Goal: Transaction & Acquisition: Purchase product/service

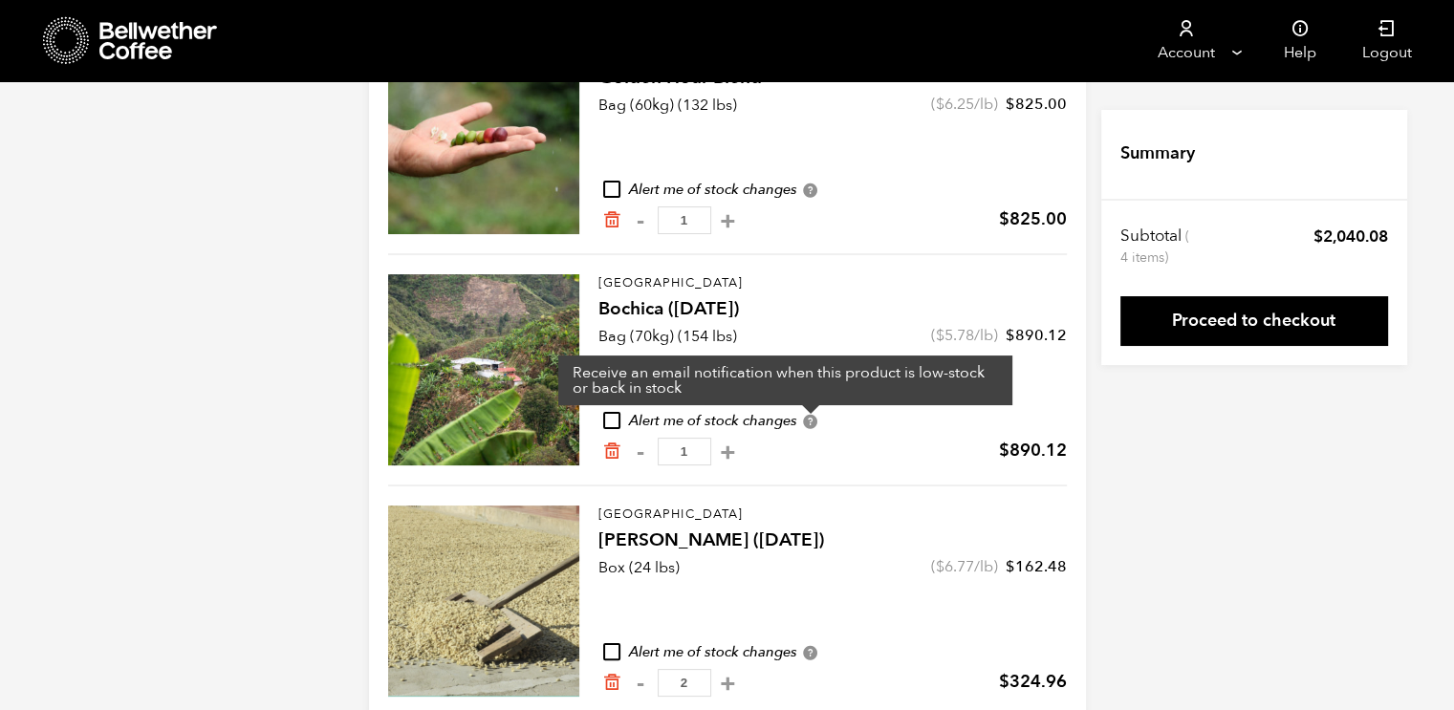
scroll to position [294, 0]
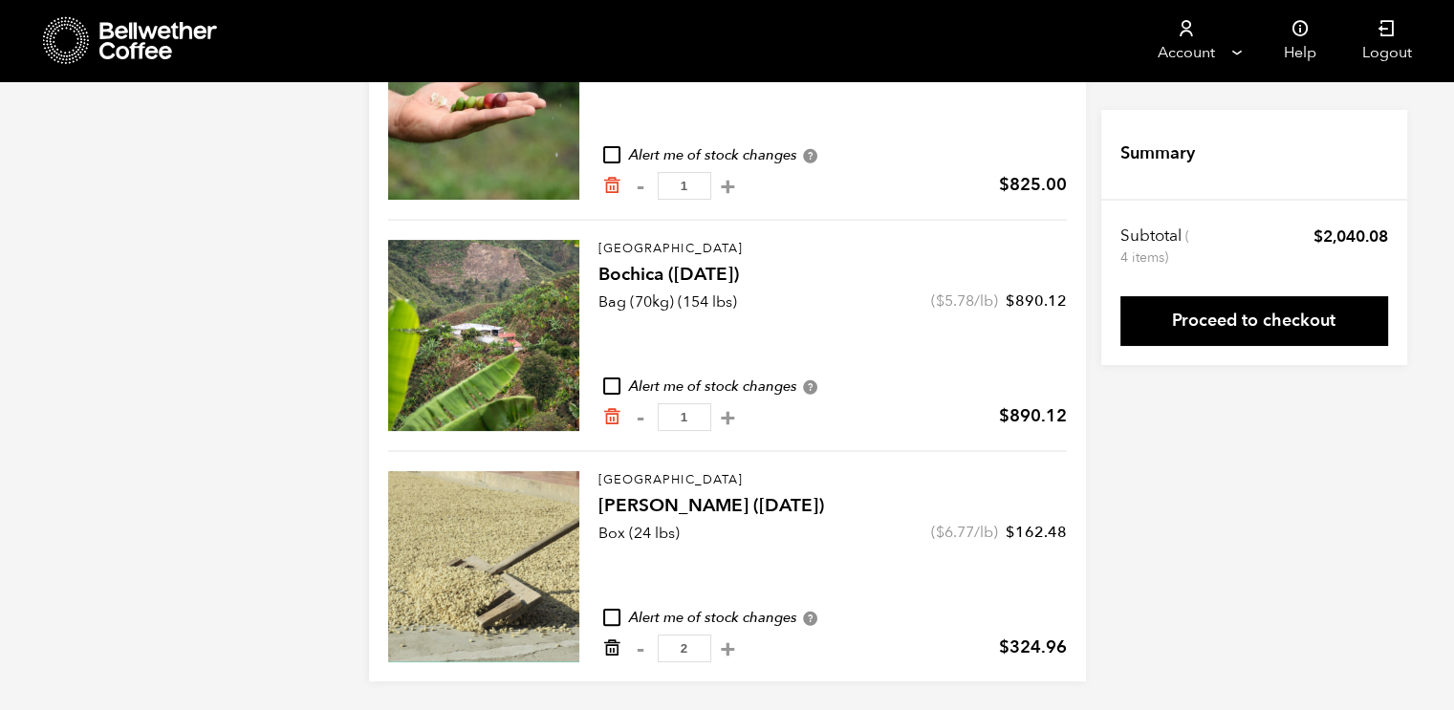
click at [609, 652] on icon "Remove from cart" at bounding box center [611, 647] width 19 height 19
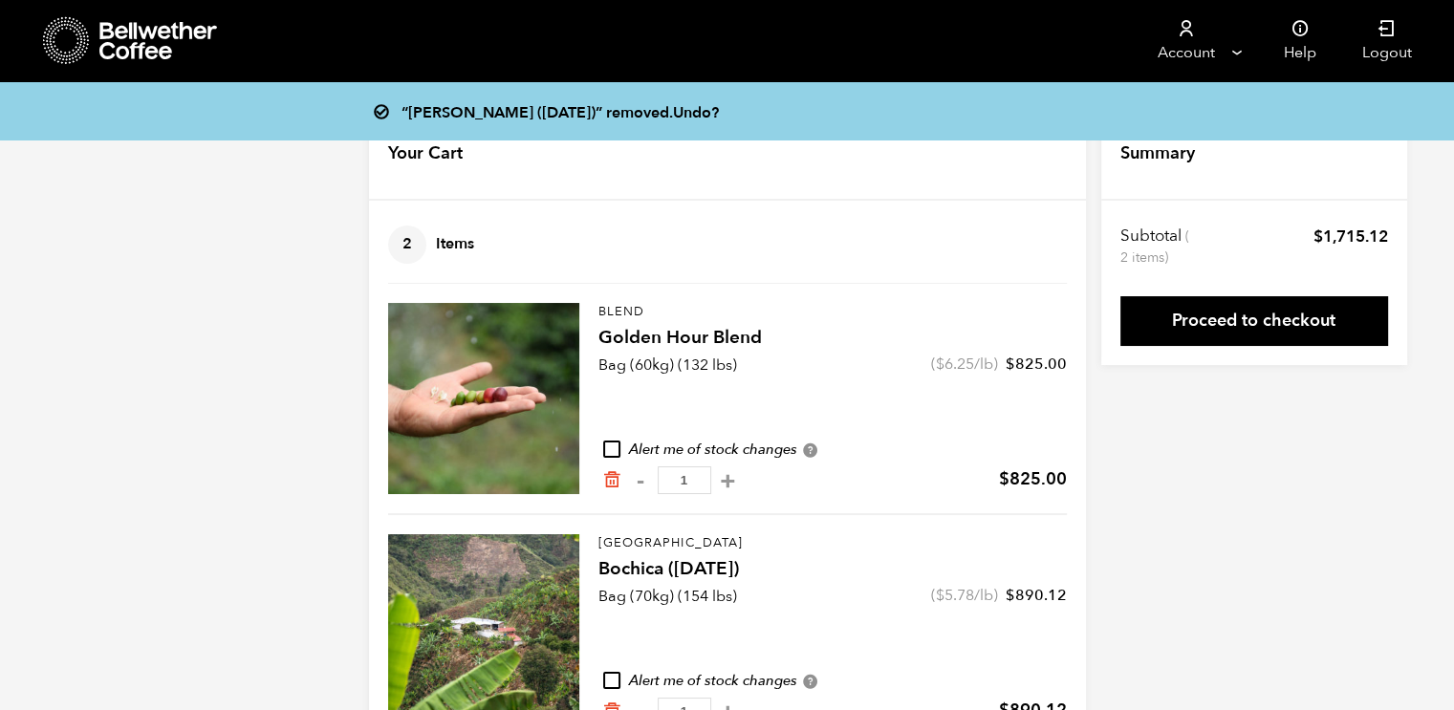
scroll to position [63, 0]
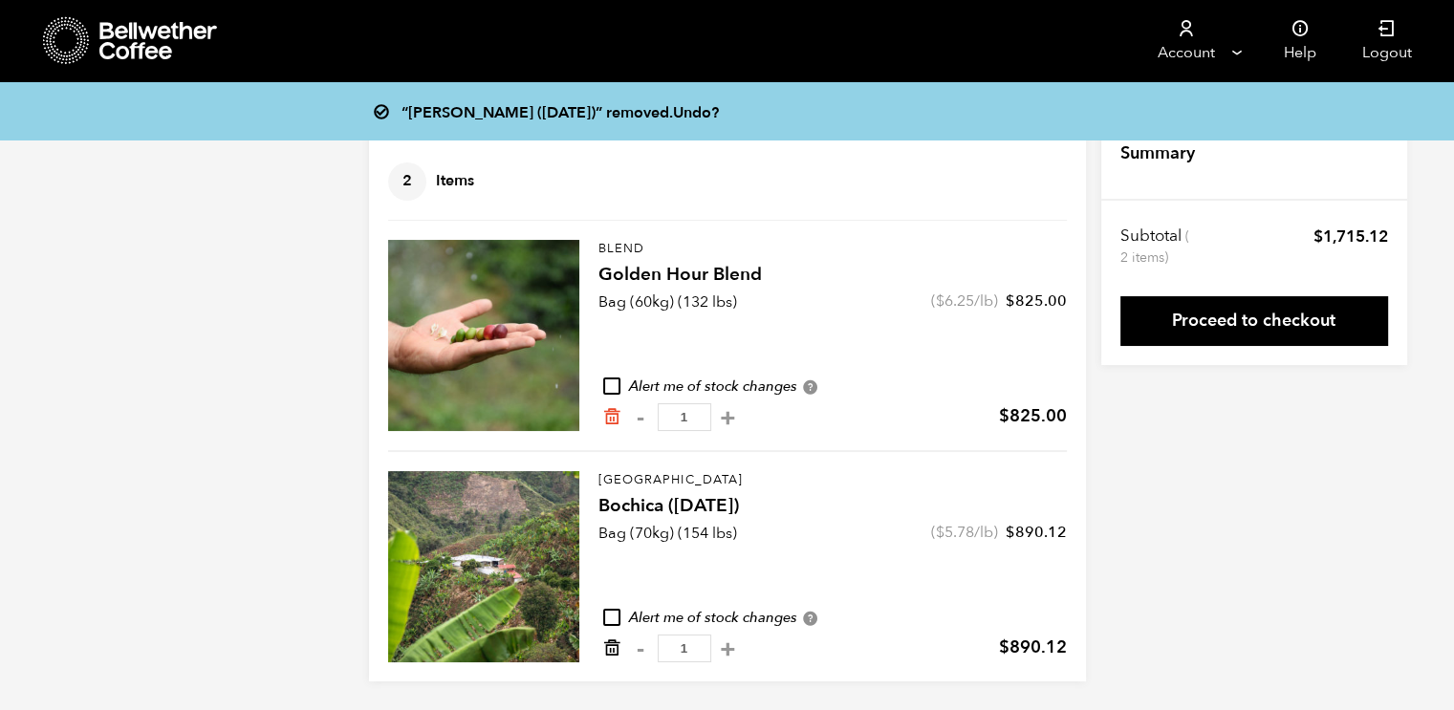
click at [613, 653] on icon "Remove from cart" at bounding box center [611, 647] width 19 height 19
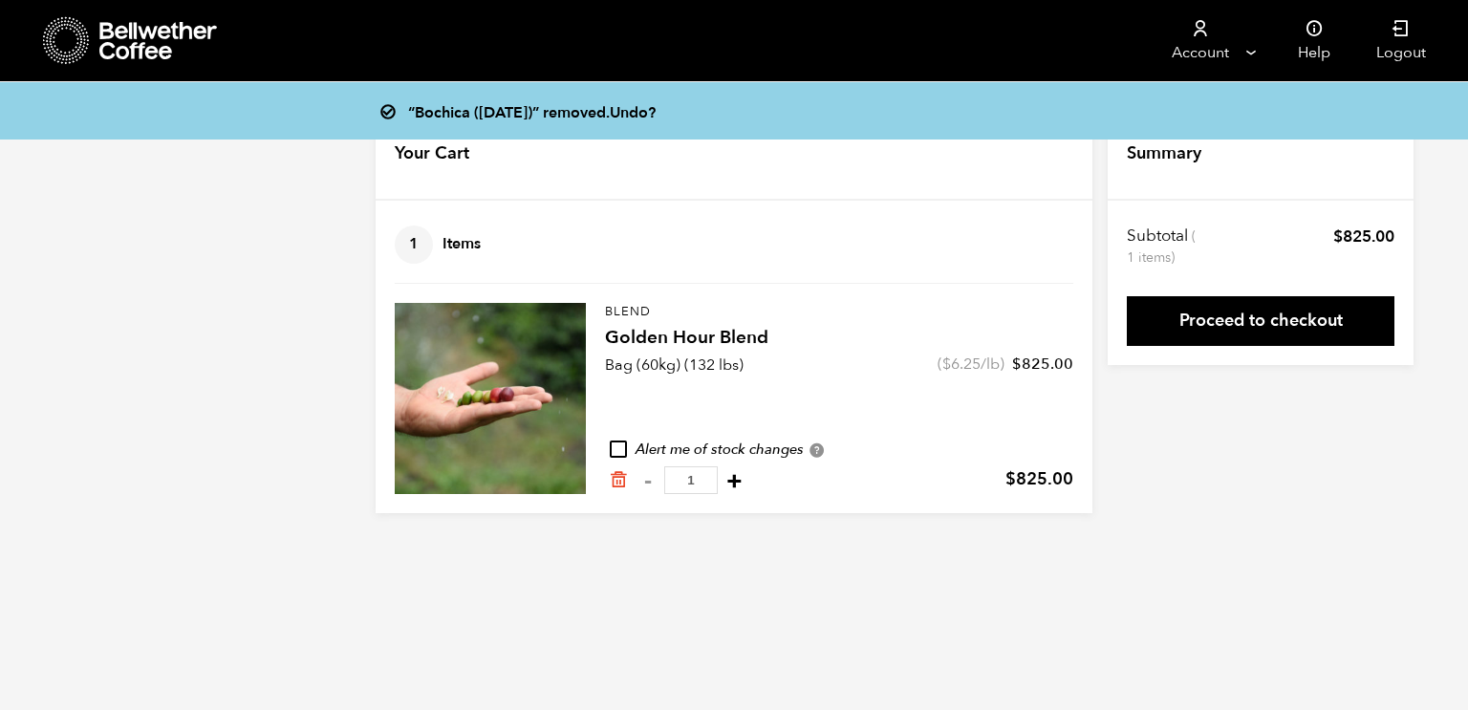
click at [746, 486] on button "+" at bounding box center [735, 480] width 24 height 19
type input "2"
click at [0, 0] on div at bounding box center [0, 0] width 0 height 0
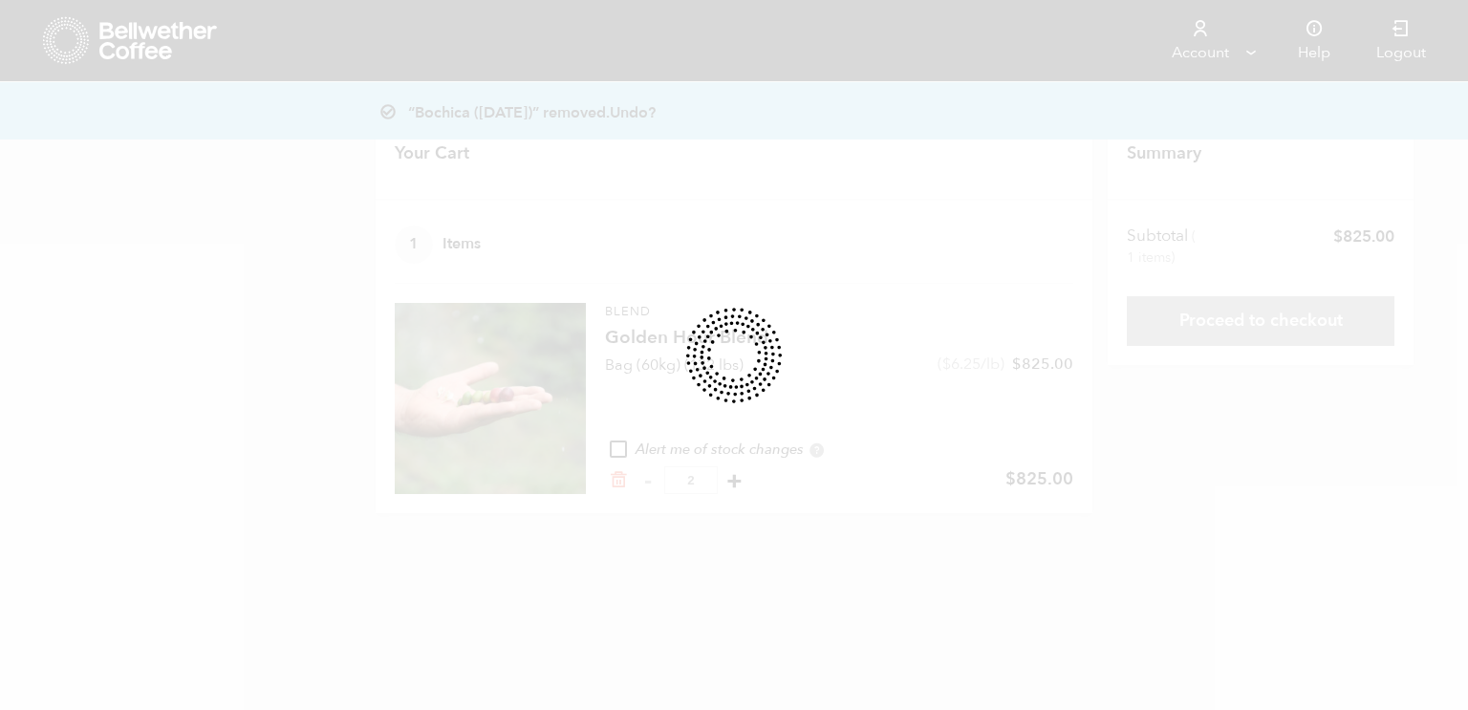
click at [747, 486] on div at bounding box center [734, 355] width 1468 height 710
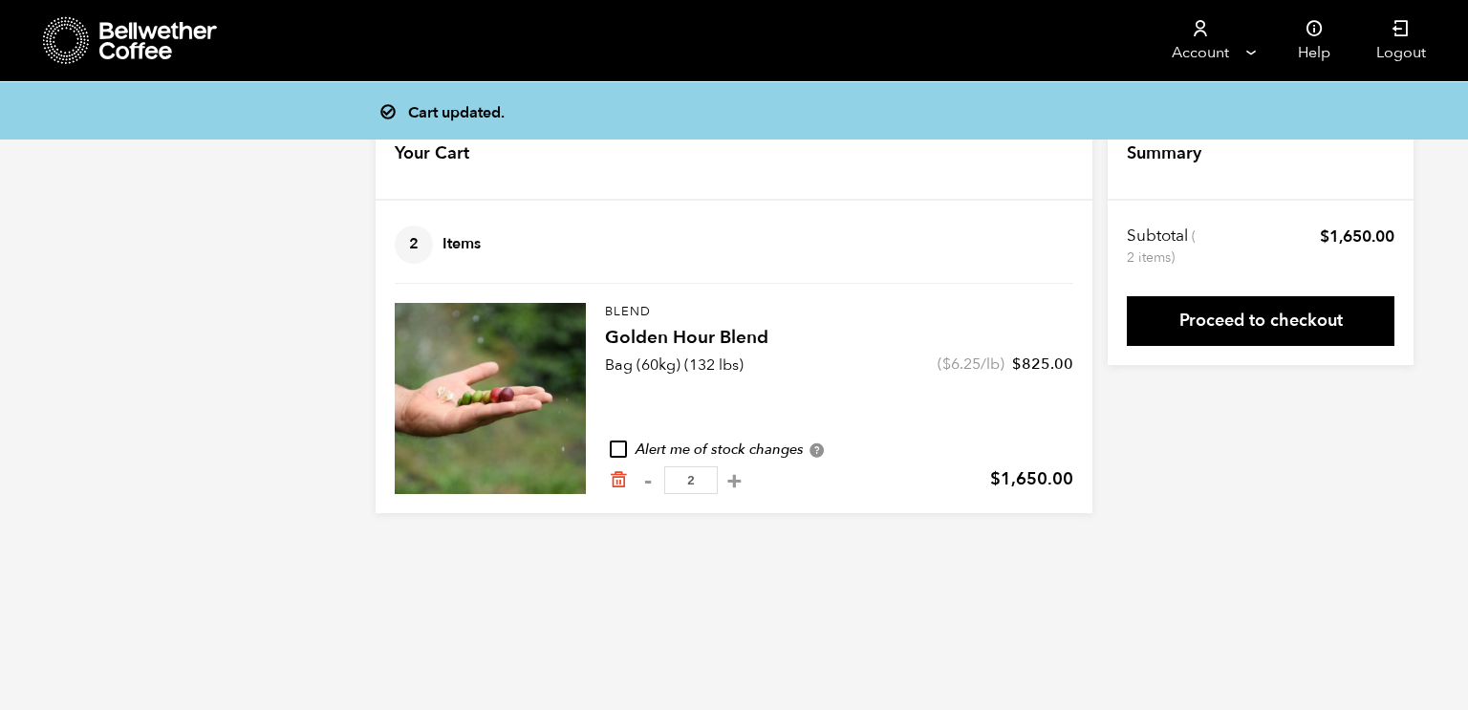
click at [746, 486] on button "+" at bounding box center [735, 480] width 24 height 19
type input "3"
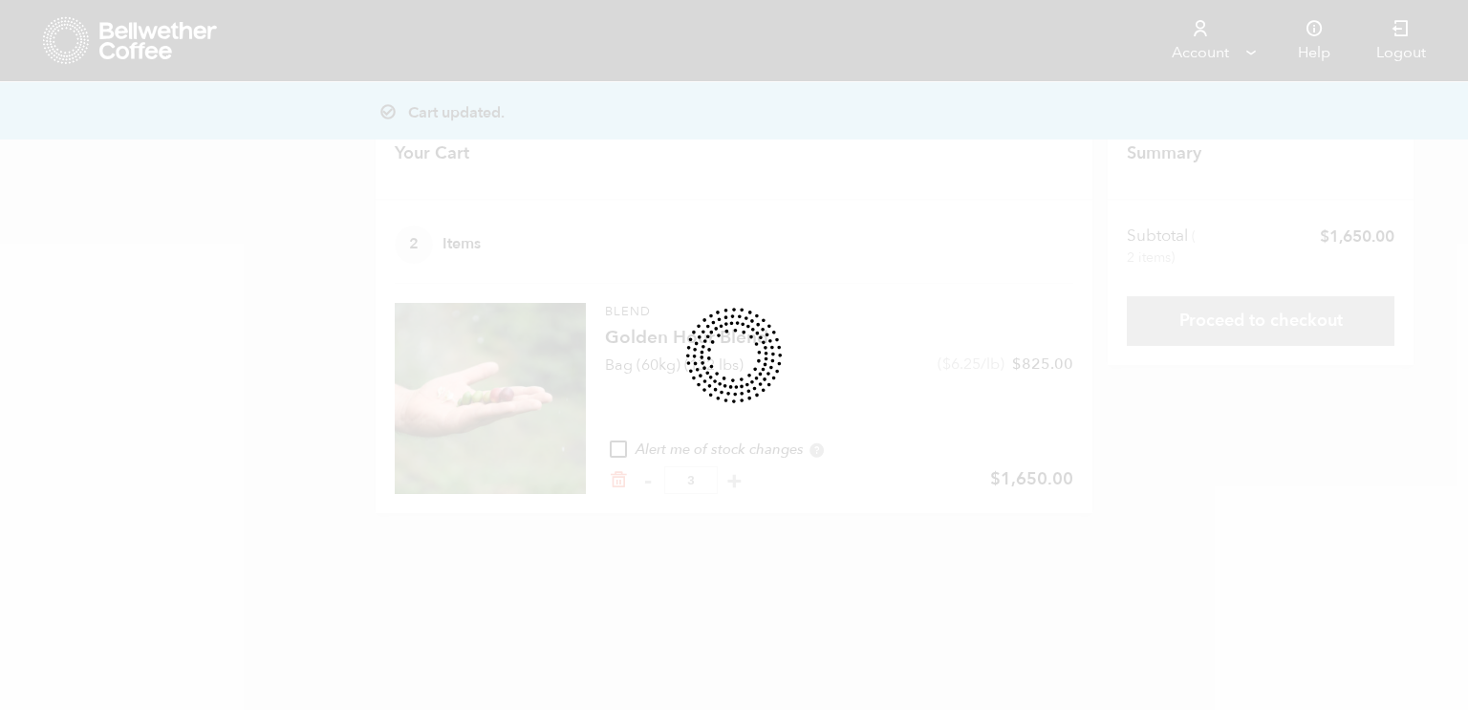
click at [747, 486] on div at bounding box center [734, 355] width 1468 height 710
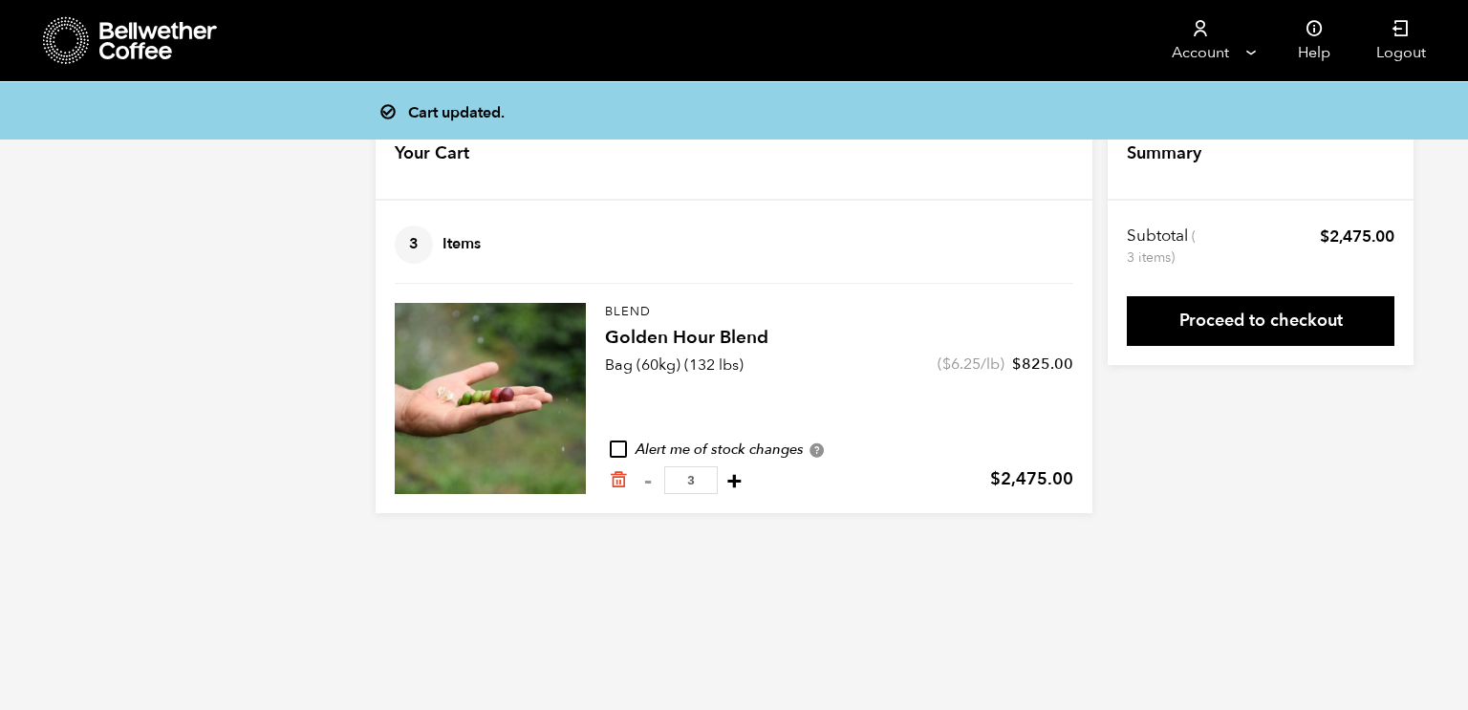
click at [746, 477] on button "+" at bounding box center [735, 480] width 24 height 19
type input "4"
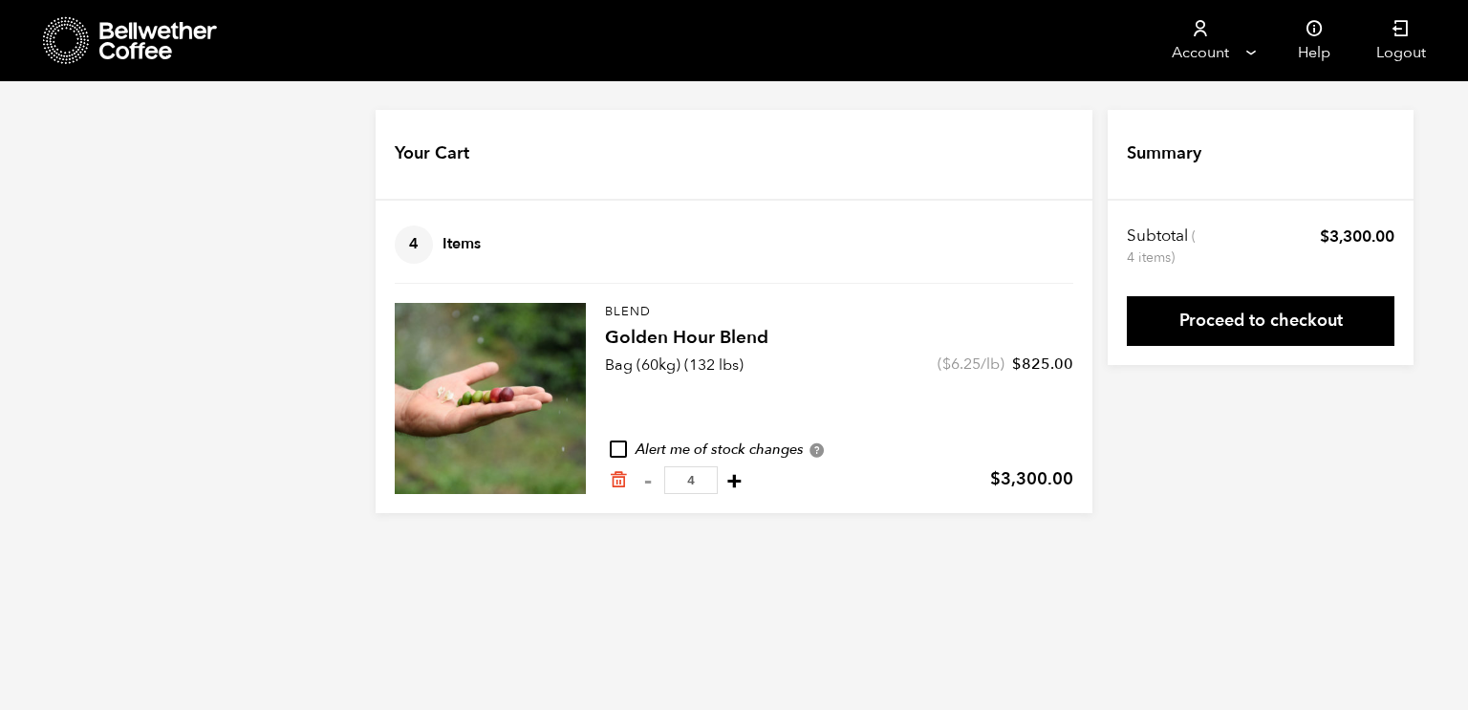
click at [746, 485] on button "+" at bounding box center [735, 480] width 24 height 19
type input "5"
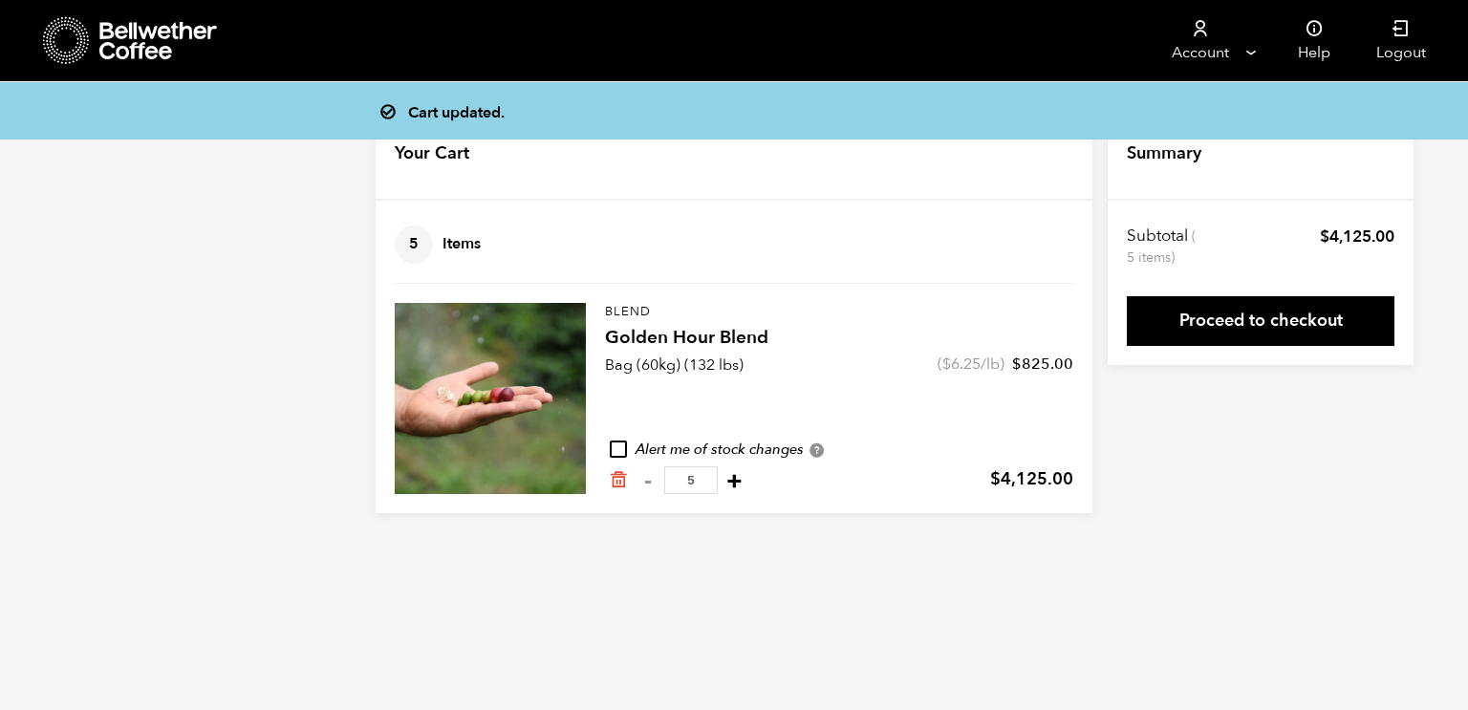
click at [746, 477] on button "+" at bounding box center [735, 480] width 24 height 19
type input "6"
click at [746, 480] on button "+" at bounding box center [735, 480] width 24 height 19
type input "7"
click at [746, 480] on button "+" at bounding box center [735, 480] width 24 height 19
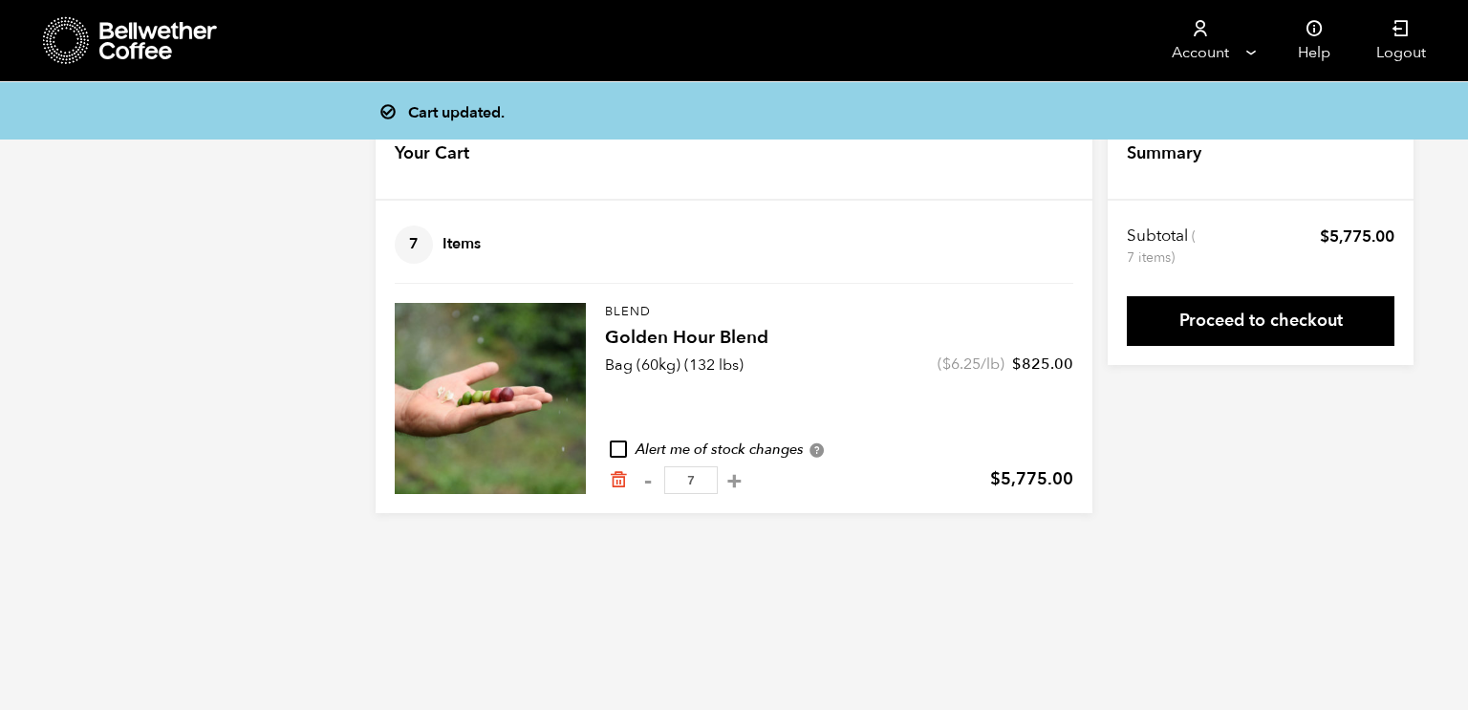
type input "8"
click at [746, 480] on button "+" at bounding box center [735, 480] width 24 height 19
type input "9"
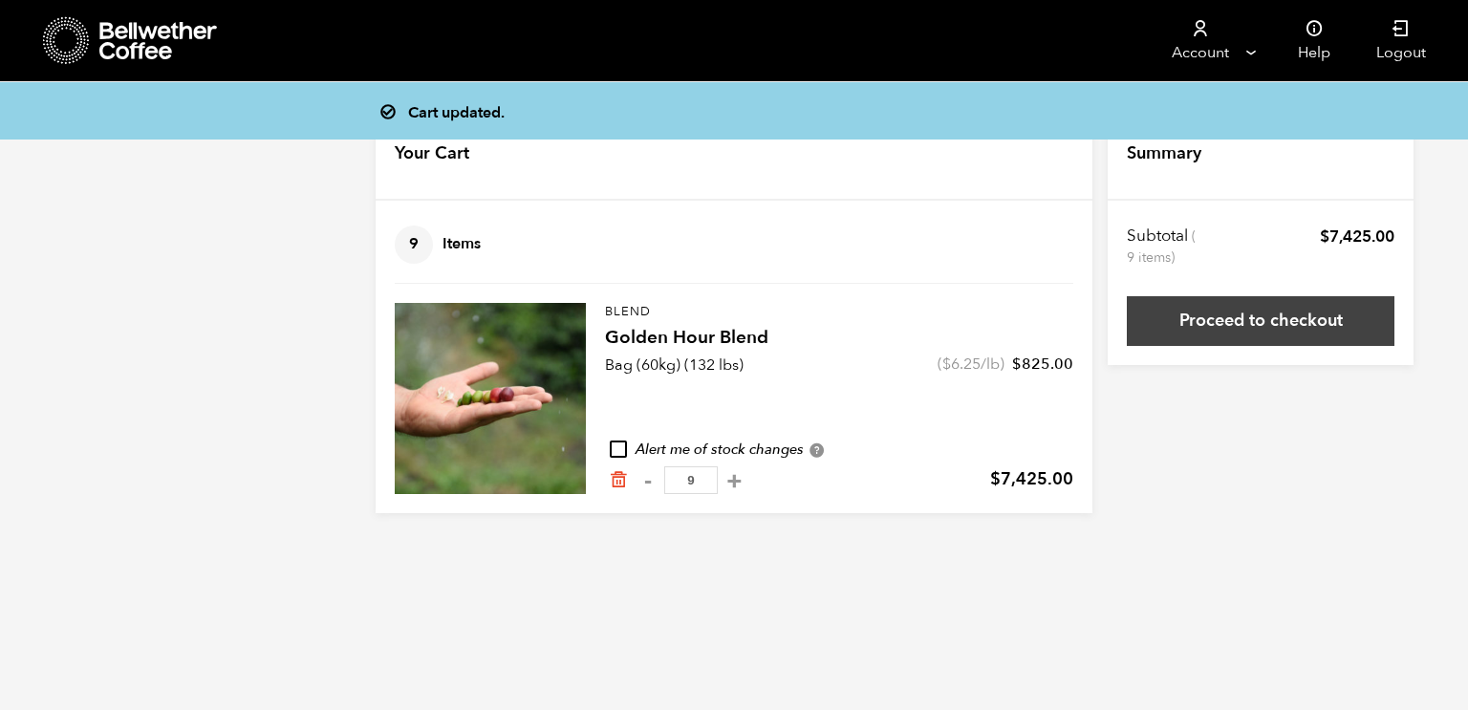
click at [1282, 320] on link "Proceed to checkout" at bounding box center [1261, 321] width 268 height 50
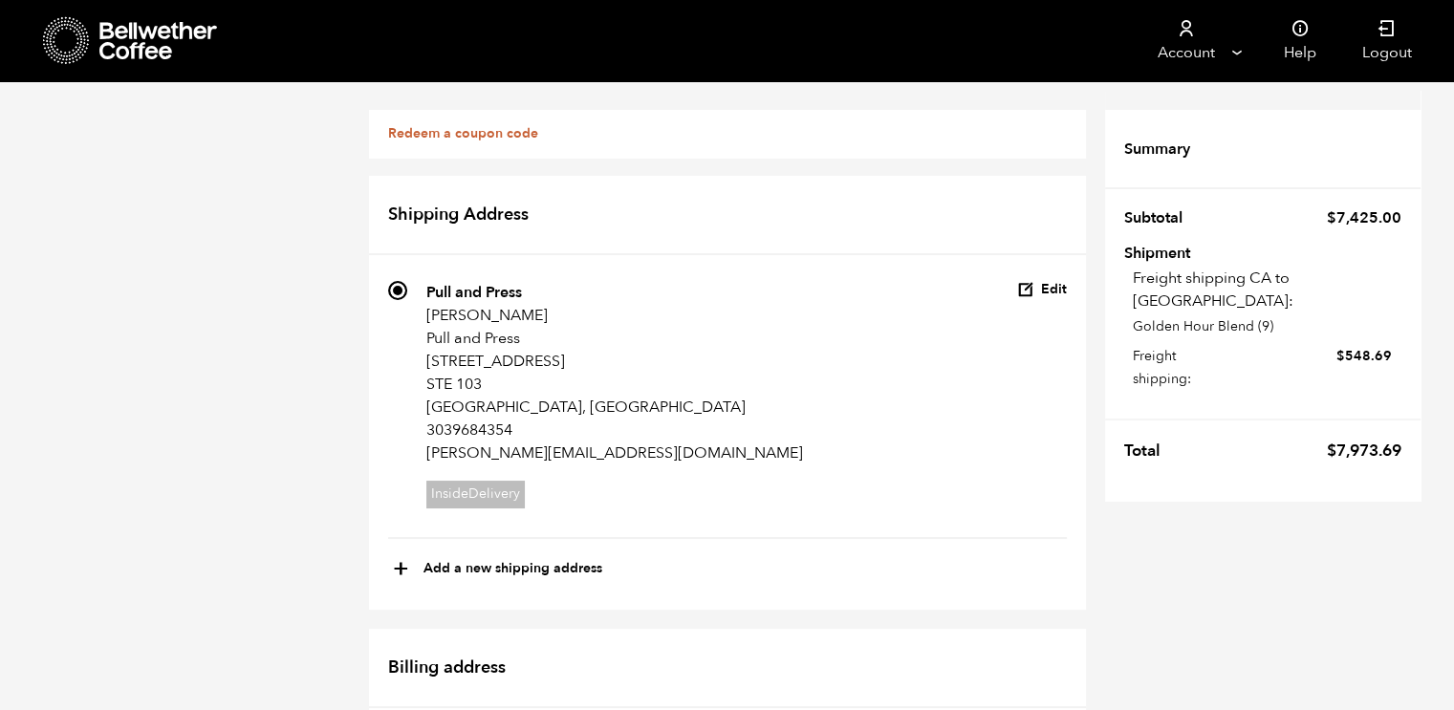
click at [200, 50] on icon at bounding box center [158, 41] width 119 height 38
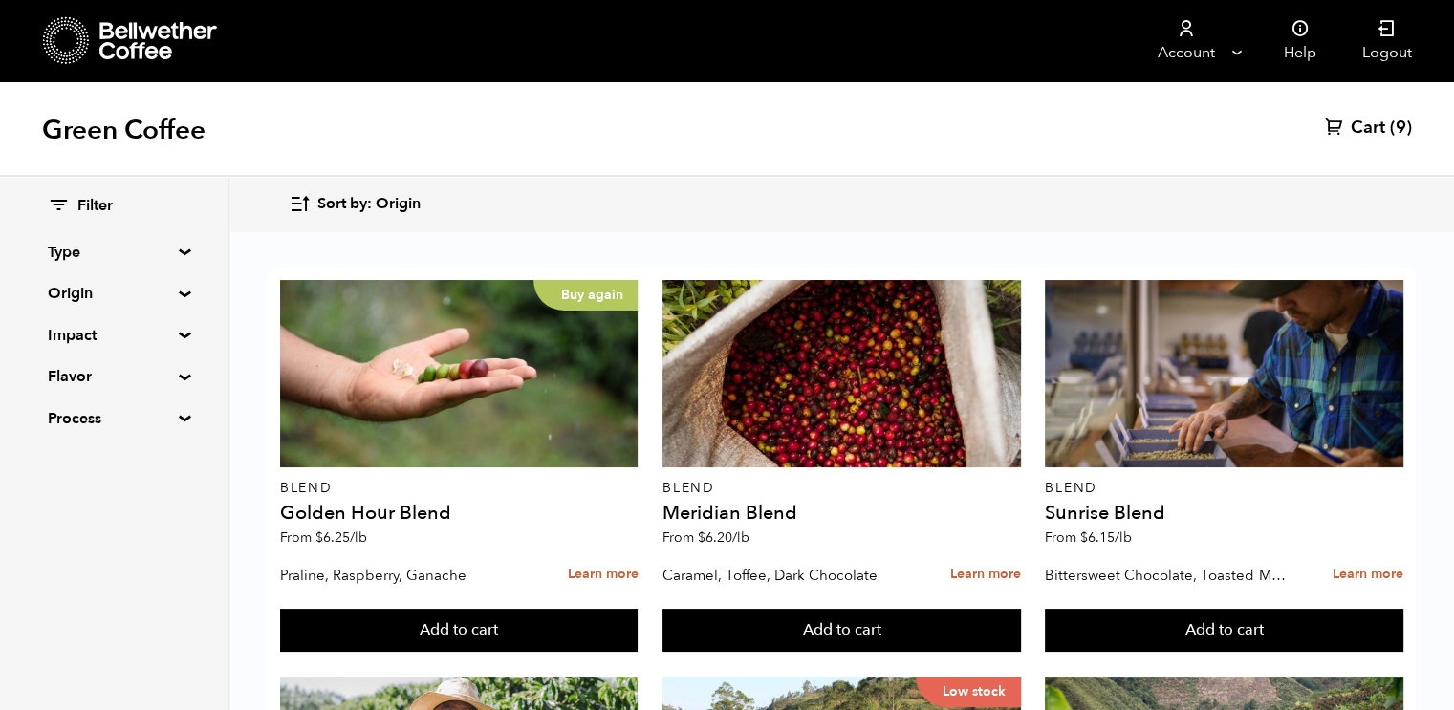
click at [1375, 125] on span "Cart" at bounding box center [1368, 128] width 34 height 23
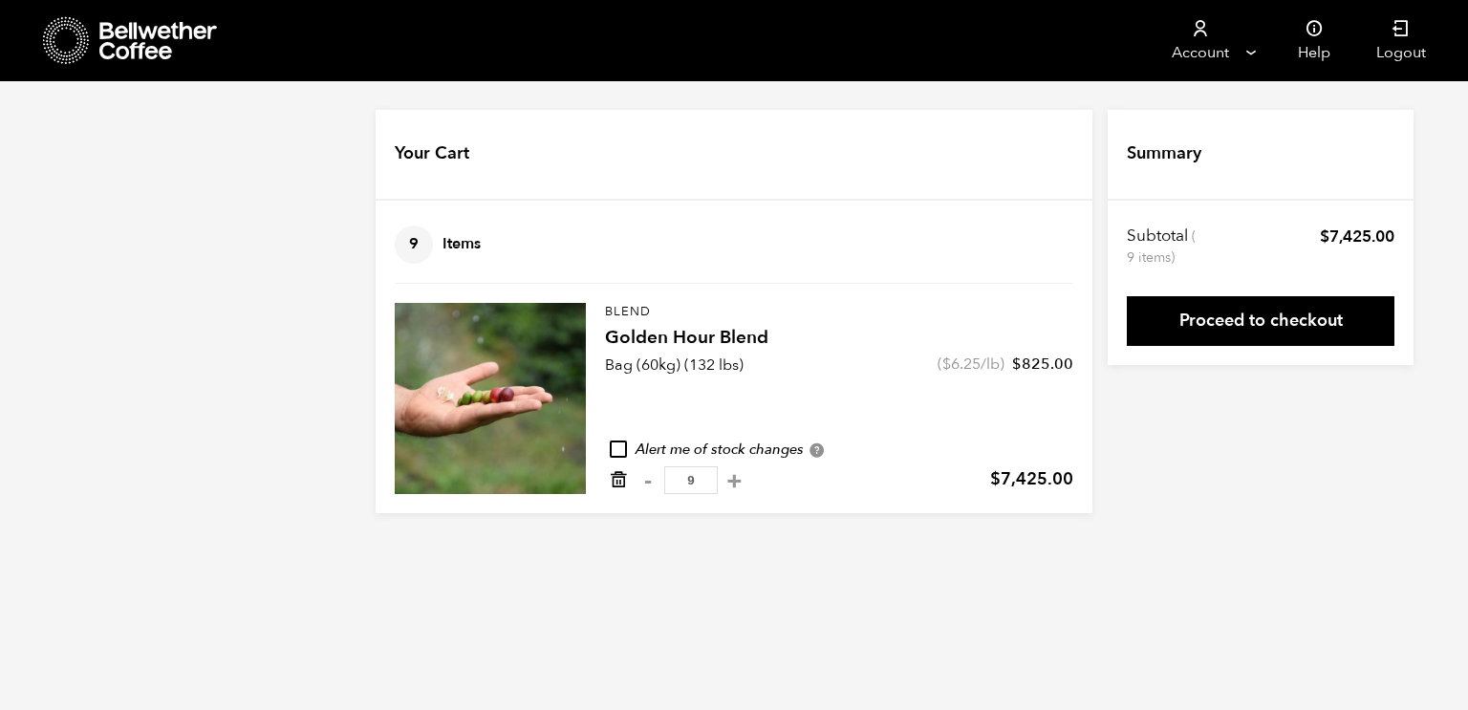
click at [619, 478] on icon "Remove from cart" at bounding box center [618, 479] width 19 height 19
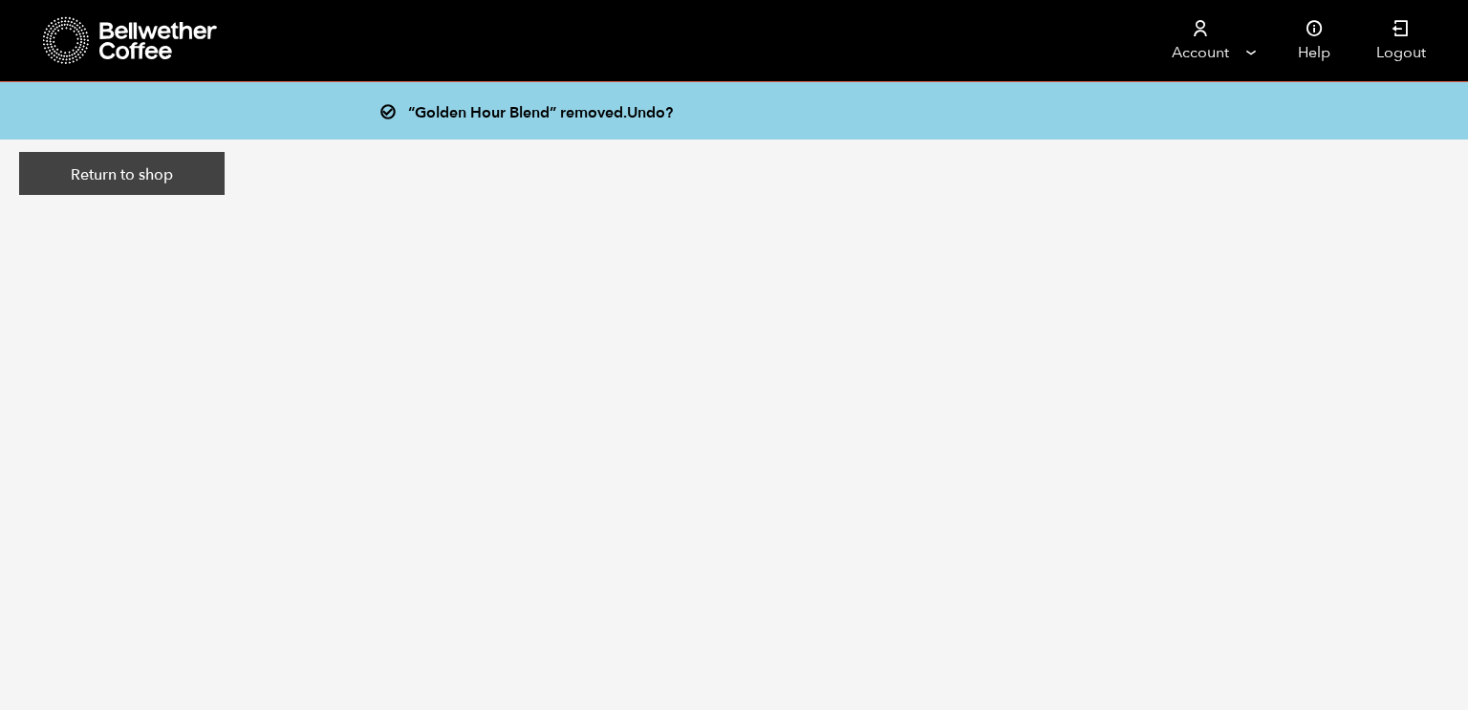
click at [142, 178] on link "Return to shop" at bounding box center [121, 174] width 205 height 44
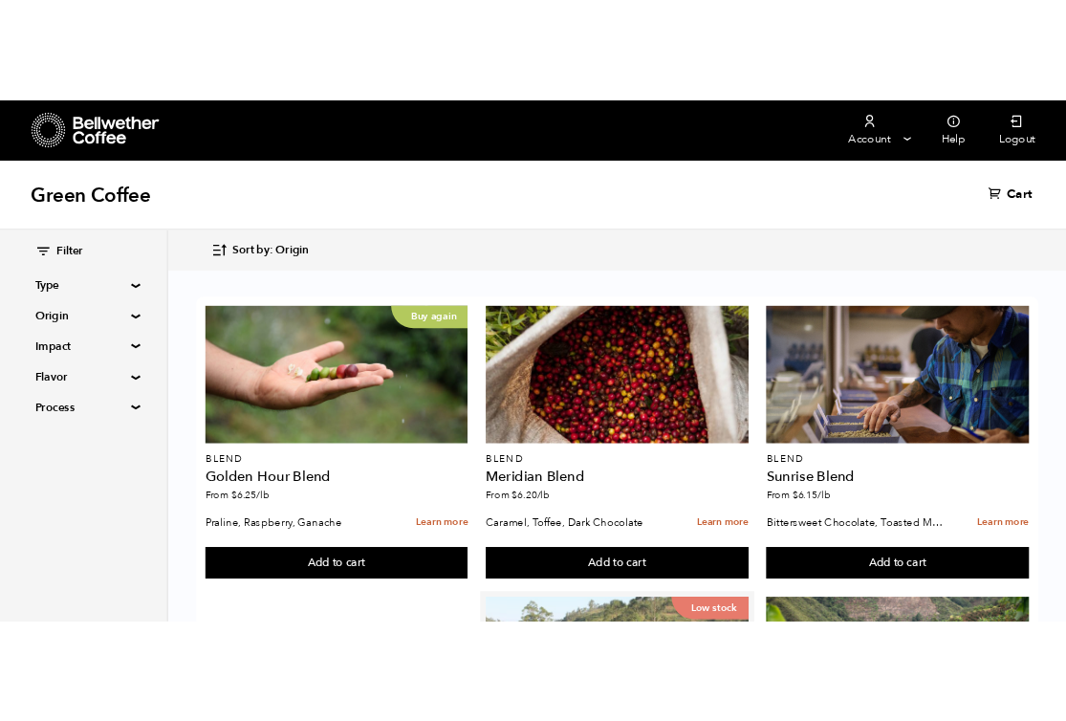
scroll to position [252, 0]
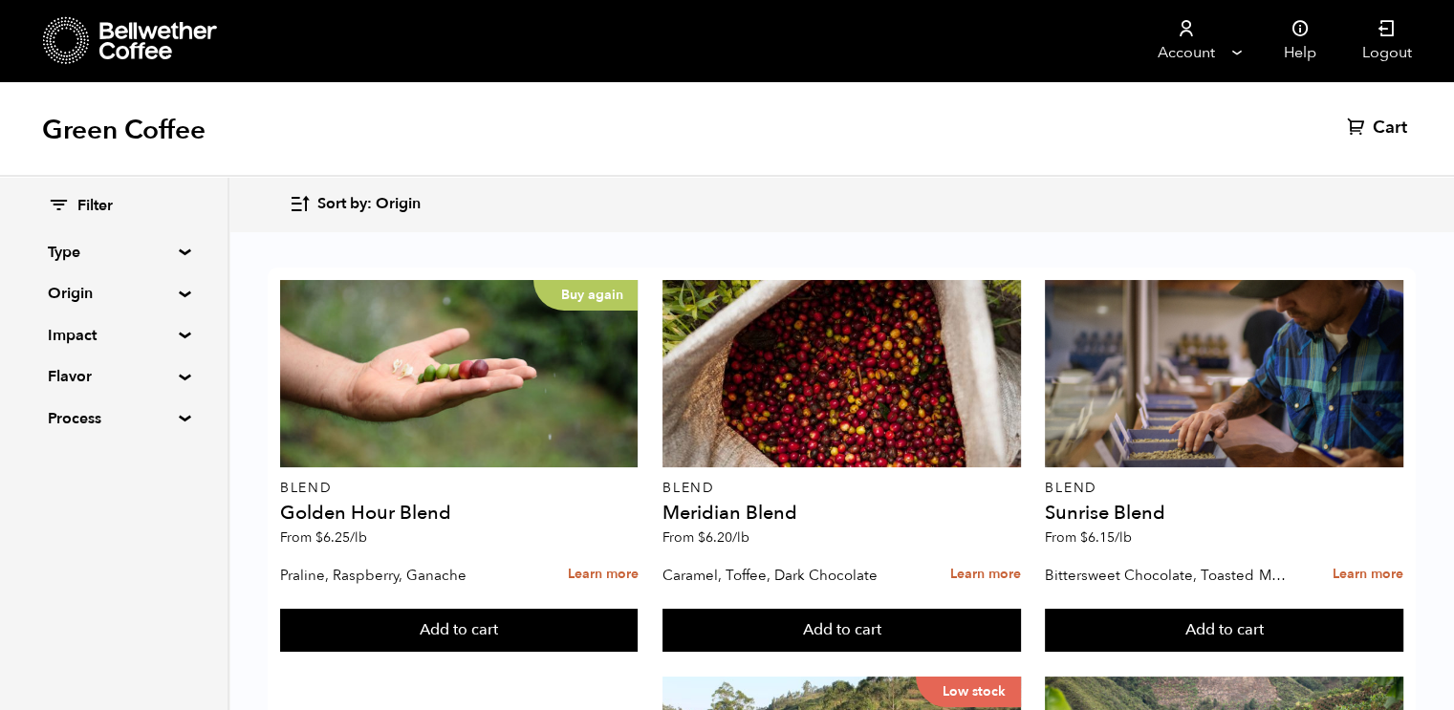
click at [673, 129] on div "Green Coffee Cart (0)" at bounding box center [727, 129] width 1454 height 96
click at [157, 581] on div "Filter Type Blend Single Origin Decaf Seasonal Year Round Origin Blend Brazil B…" at bounding box center [114, 443] width 229 height 533
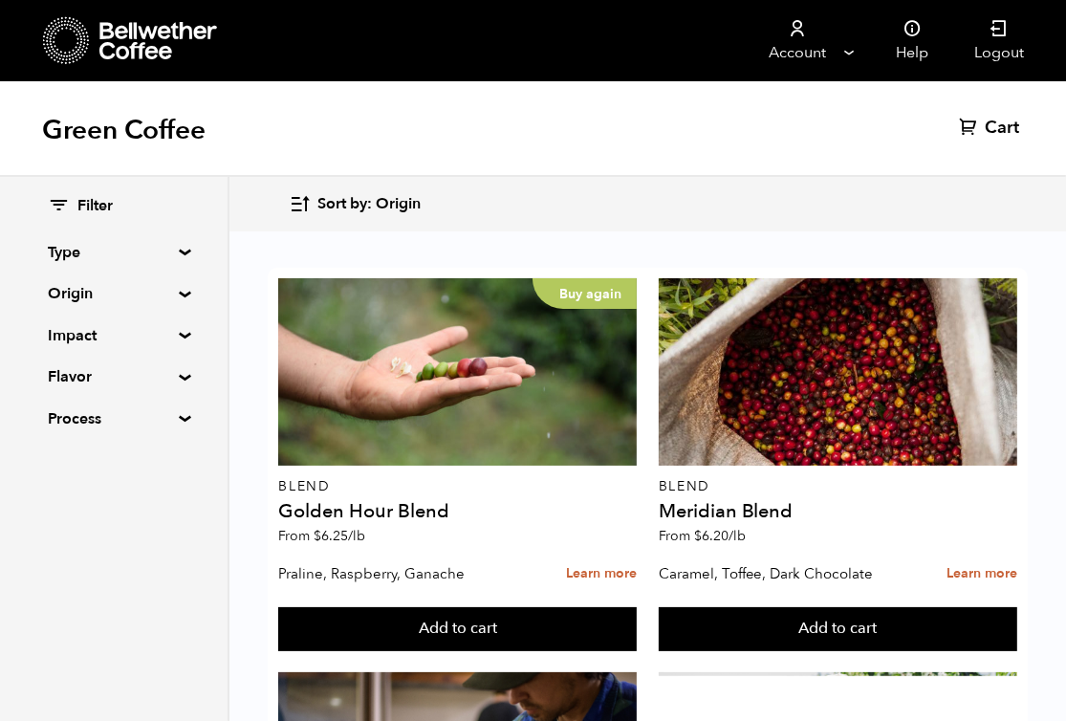
scroll to position [0, 0]
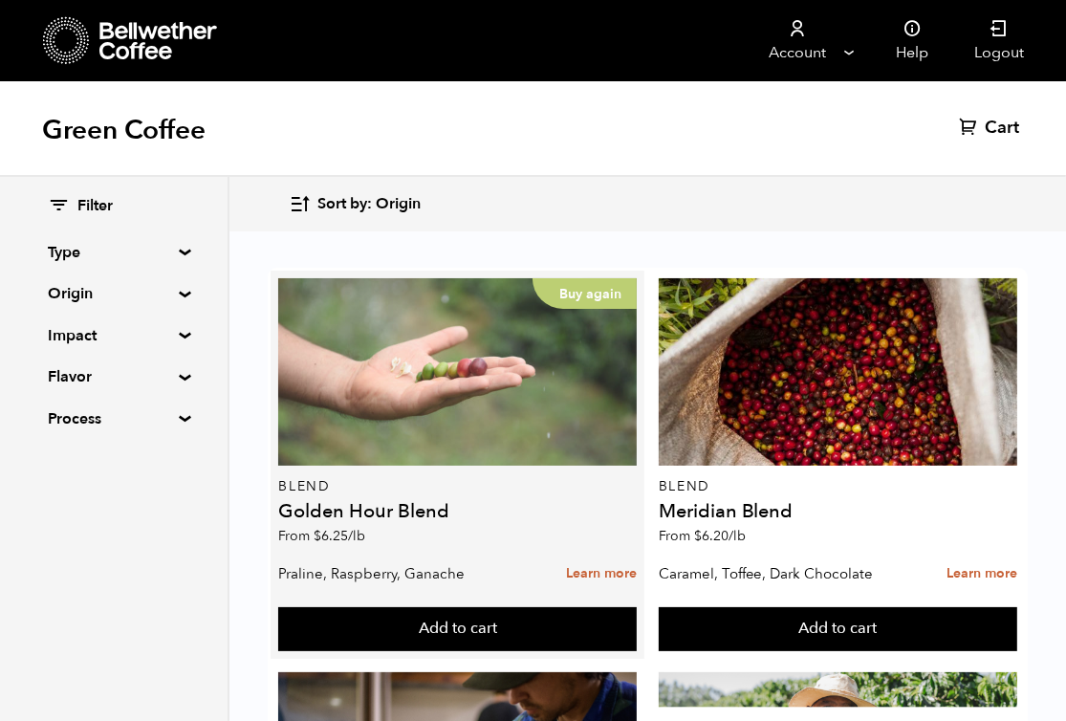
click at [473, 397] on div "Buy again" at bounding box center [457, 371] width 358 height 187
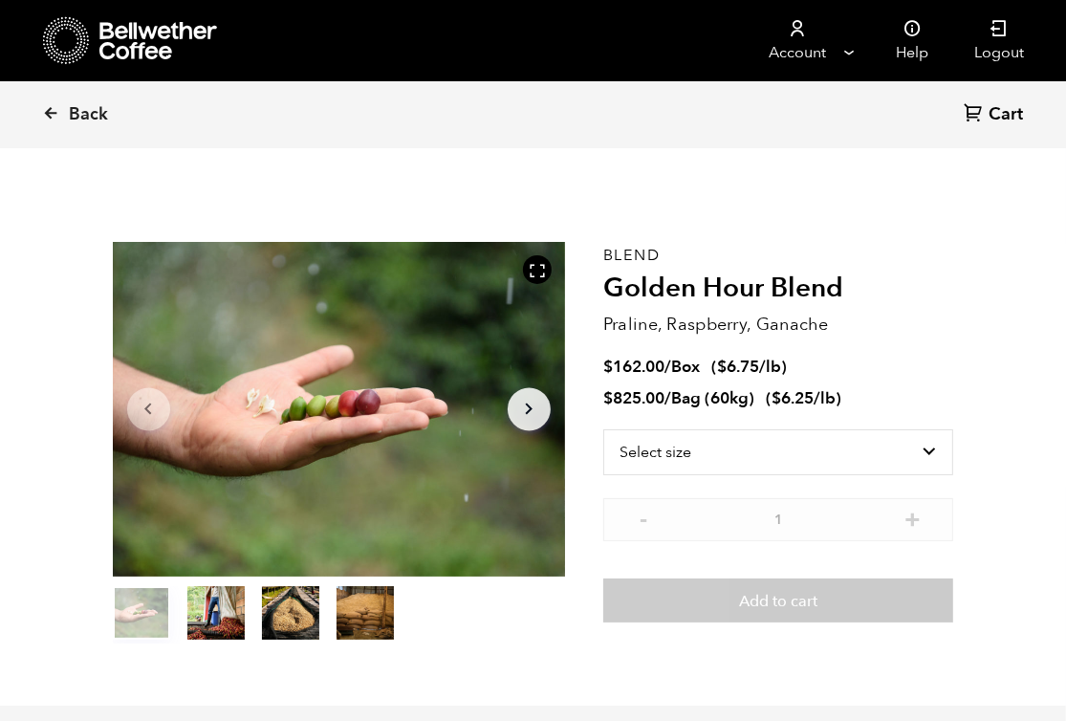
scroll to position [831, 818]
click at [65, 110] on link "Back" at bounding box center [101, 114] width 119 height 65
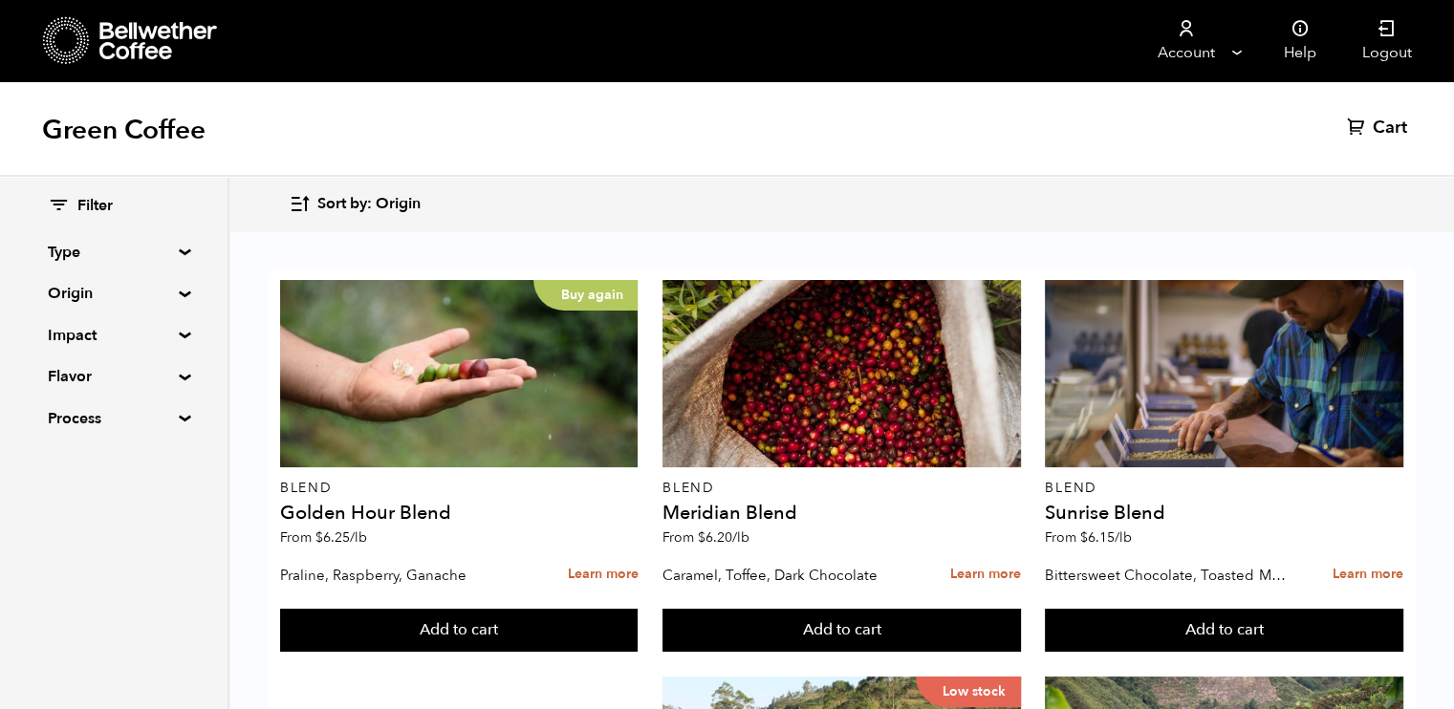
scroll to position [1987, 0]
